Goal: Task Accomplishment & Management: Manage account settings

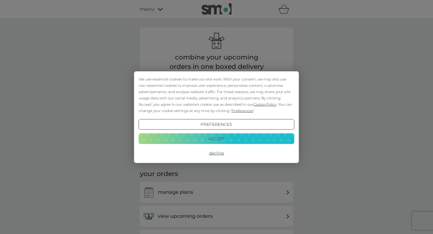
click at [217, 135] on button "Accept" at bounding box center [217, 139] width 156 height 11
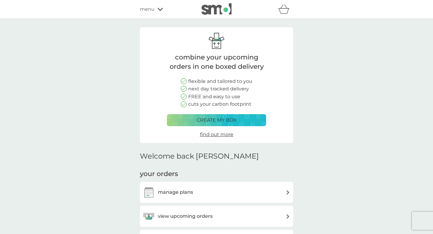
click at [208, 196] on div "manage plans" at bounding box center [216, 193] width 147 height 12
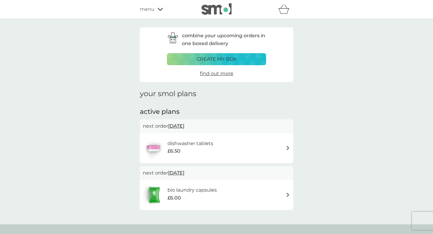
click at [230, 147] on div "dishwasher tablets £6.50" at bounding box center [216, 148] width 147 height 21
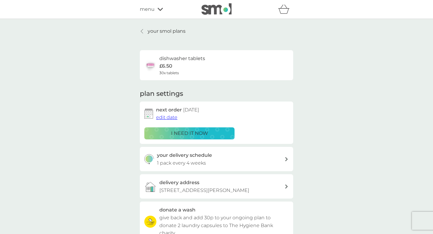
click at [232, 159] on div "your delivery schedule 1 pack every 4 weeks" at bounding box center [221, 159] width 128 height 15
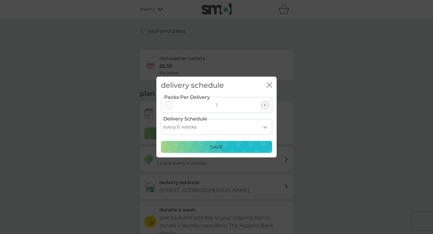
select select "56"
click at [239, 147] on div "Save" at bounding box center [217, 148] width 104 height 8
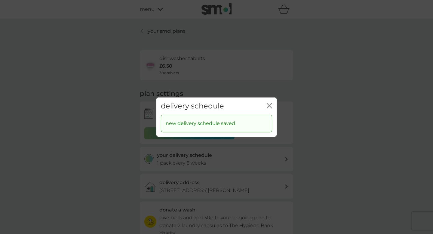
click at [269, 105] on icon "close" at bounding box center [269, 105] width 5 height 5
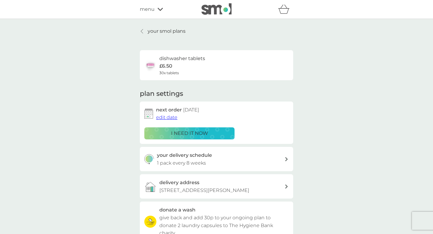
click at [178, 33] on p "your smol plans" at bounding box center [167, 31] width 38 height 8
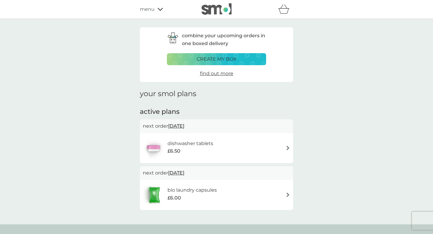
click at [206, 56] on p "create my box" at bounding box center [217, 59] width 40 height 8
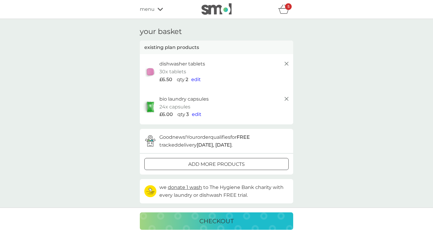
click at [285, 9] on div "5" at bounding box center [288, 6] width 7 height 7
click at [196, 112] on span "edit" at bounding box center [197, 115] width 10 height 6
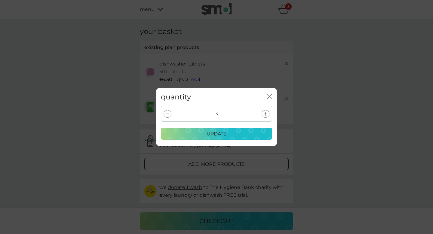
click at [269, 98] on icon "close" at bounding box center [268, 96] width 2 height 5
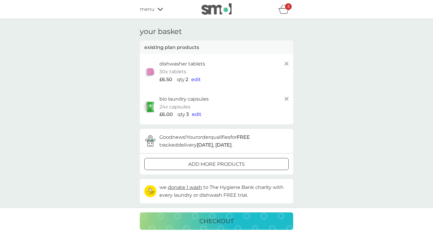
click at [161, 9] on icon at bounding box center [160, 9] width 5 height 3
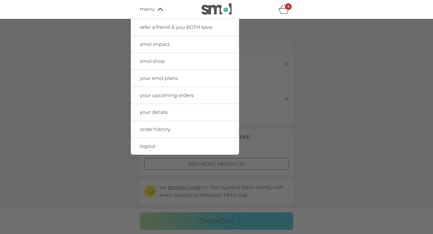
click at [163, 80] on span "your smol plans" at bounding box center [159, 79] width 38 height 6
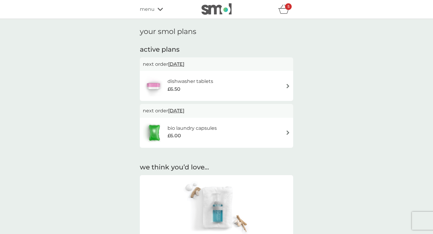
click at [287, 132] on img at bounding box center [288, 133] width 5 height 5
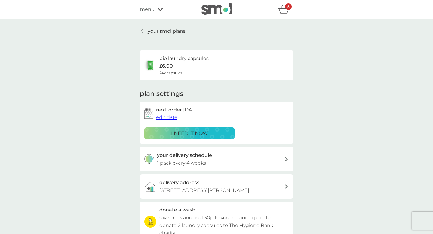
click at [287, 11] on icon "basket" at bounding box center [283, 9] width 11 height 9
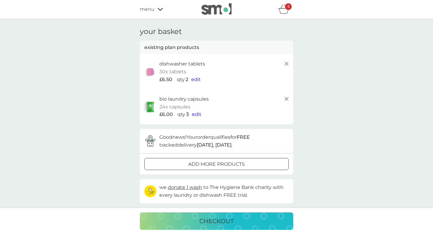
click at [285, 63] on icon at bounding box center [286, 63] width 7 height 7
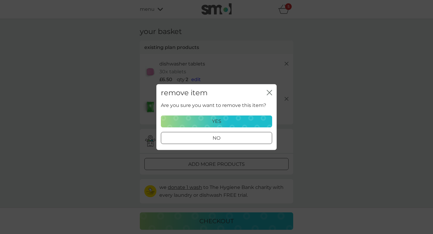
click at [251, 121] on div "yes" at bounding box center [217, 122] width 104 height 8
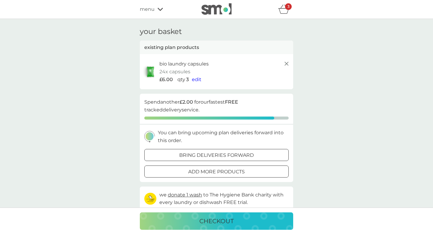
click at [286, 67] on icon at bounding box center [286, 63] width 7 height 7
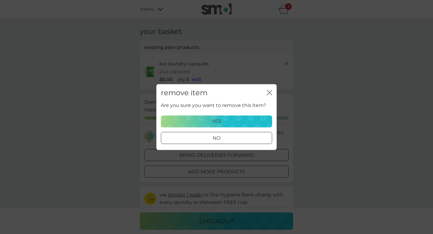
click at [240, 122] on div "yes" at bounding box center [217, 122] width 104 height 8
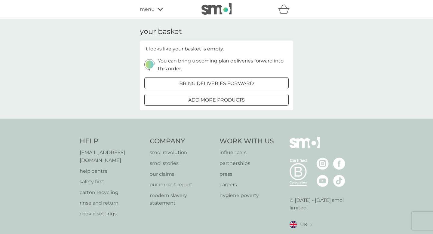
click at [156, 11] on div "menu" at bounding box center [165, 9] width 51 height 8
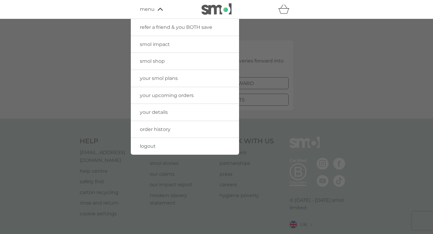
click at [167, 77] on span "your smol plans" at bounding box center [159, 79] width 38 height 6
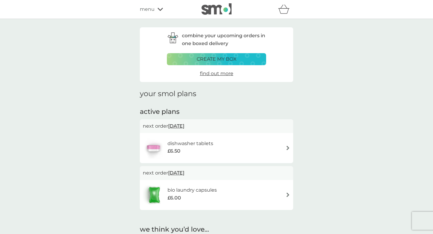
click at [159, 9] on icon at bounding box center [160, 10] width 5 height 4
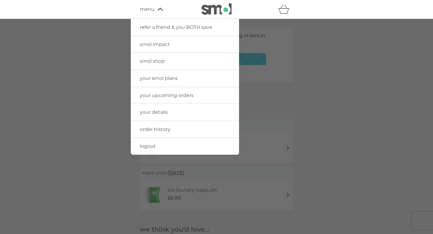
click at [156, 63] on span "smol shop" at bounding box center [152, 61] width 25 height 6
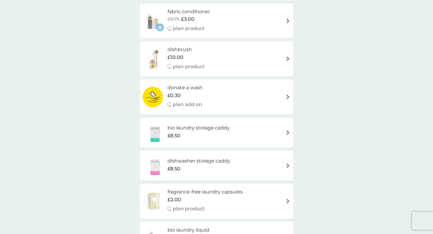
scroll to position [323, 0]
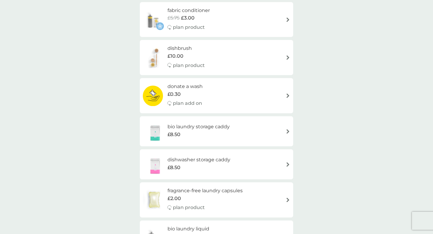
click at [255, 121] on div "bio laundry storage caddy £8.50" at bounding box center [216, 131] width 147 height 21
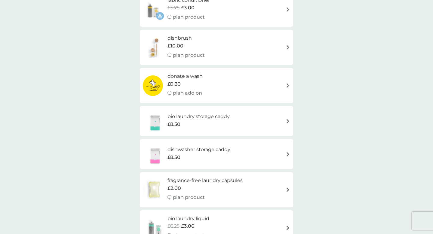
scroll to position [333, 0]
click at [265, 145] on div "dishwasher storage caddy £8.50" at bounding box center [216, 154] width 147 height 21
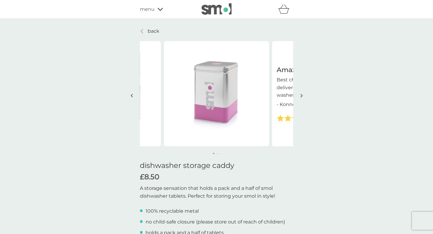
click at [300, 95] on button "button" at bounding box center [301, 96] width 5 height 30
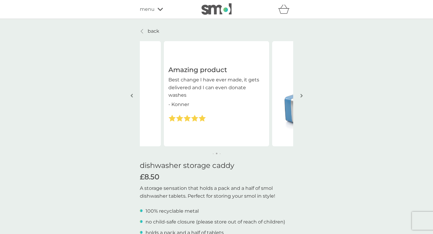
click at [300, 95] on button "button" at bounding box center [301, 96] width 5 height 30
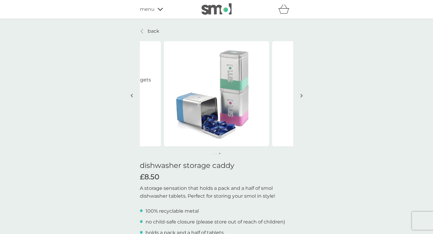
click at [158, 9] on icon at bounding box center [160, 9] width 5 height 3
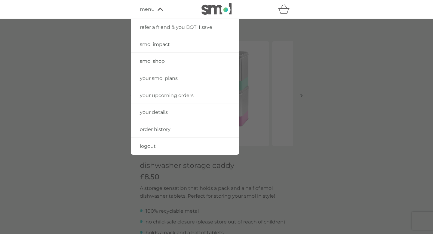
click at [168, 76] on span "your smol plans" at bounding box center [159, 79] width 38 height 6
